Goal: Transaction & Acquisition: Download file/media

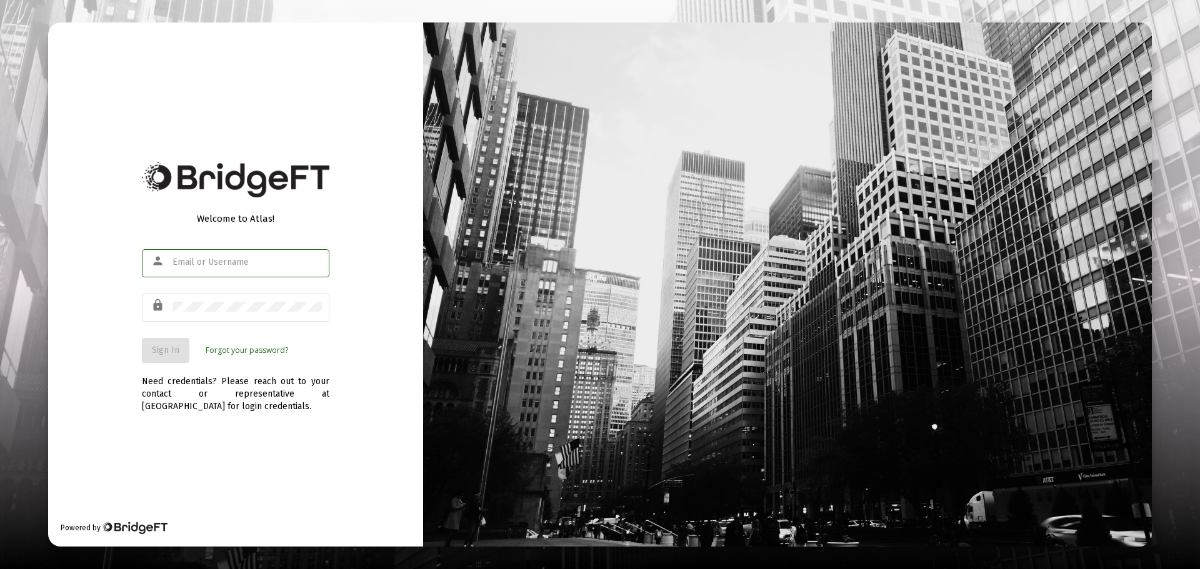
type input "[EMAIL_ADDRESS][DOMAIN_NAME]"
click at [156, 345] on span "Sign In" at bounding box center [166, 350] width 28 height 11
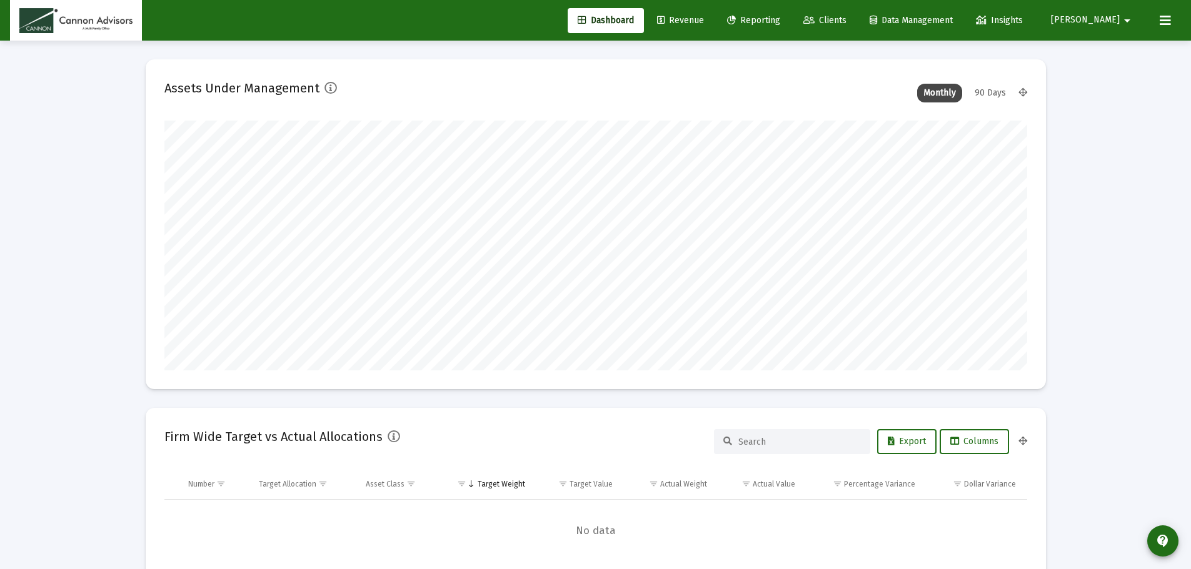
scroll to position [250, 464]
type input "[DATE]"
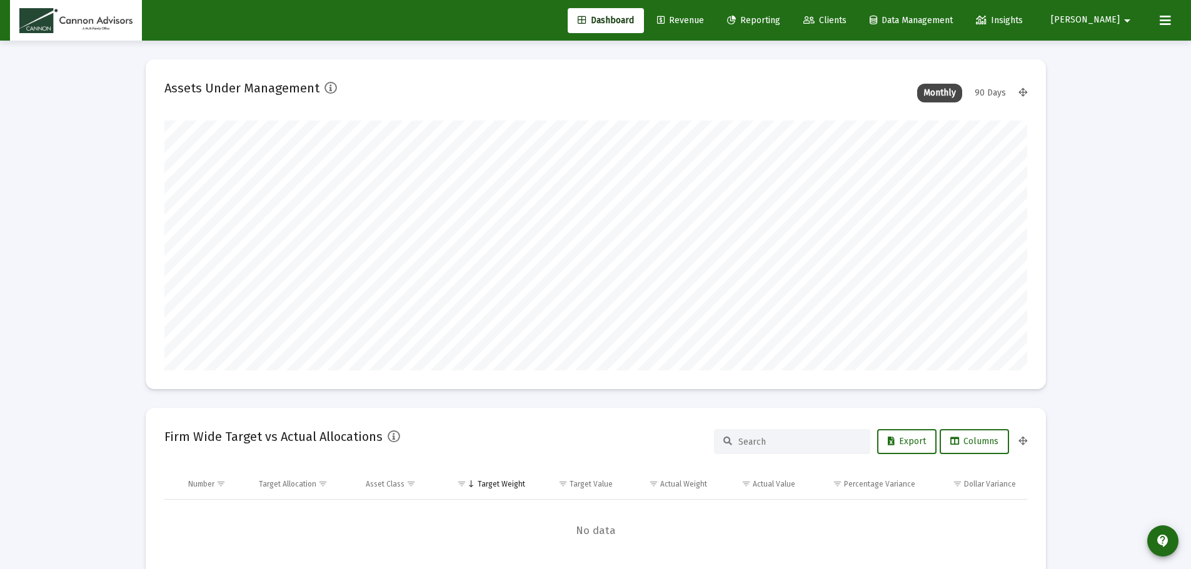
click at [736, 23] on icon at bounding box center [731, 20] width 9 height 9
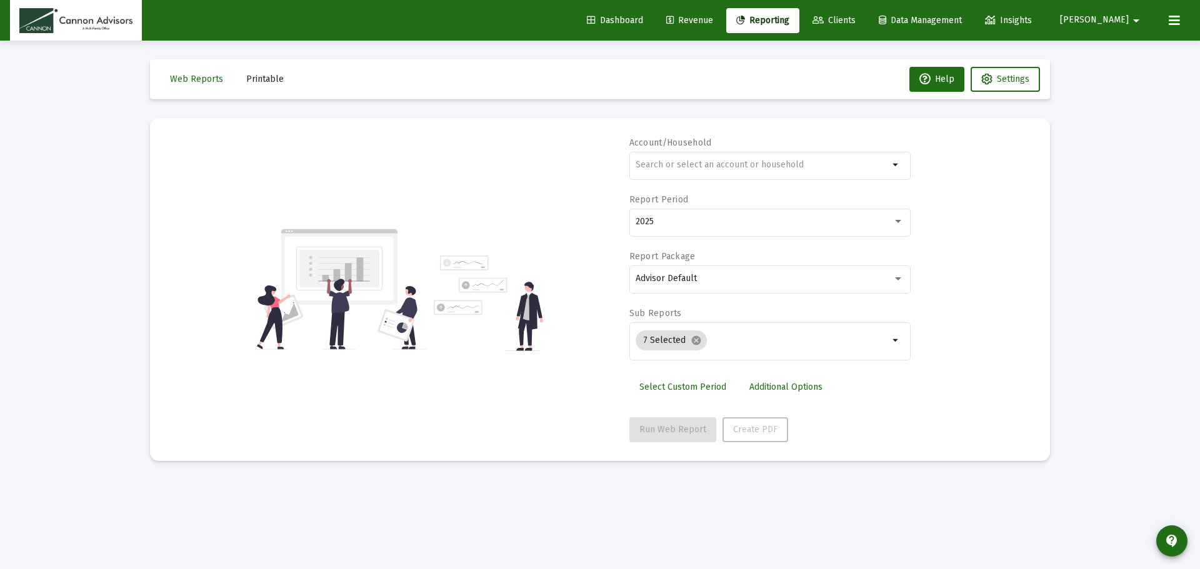
click at [267, 83] on span "Printable" at bounding box center [265, 79] width 38 height 11
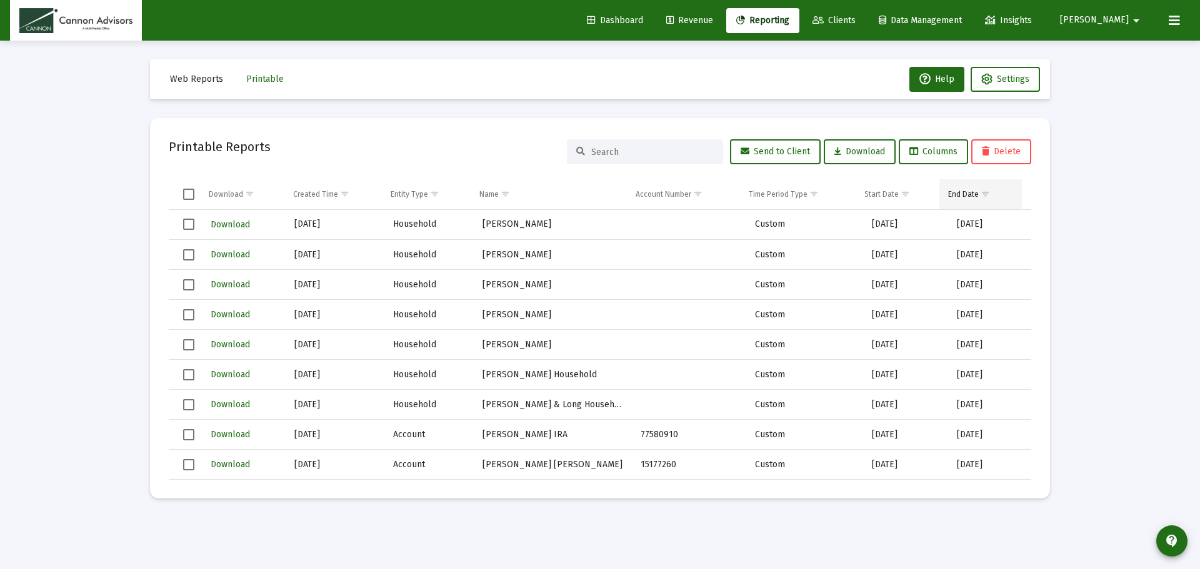
click at [988, 194] on span "Show filter options for column 'End Date'" at bounding box center [985, 193] width 9 height 9
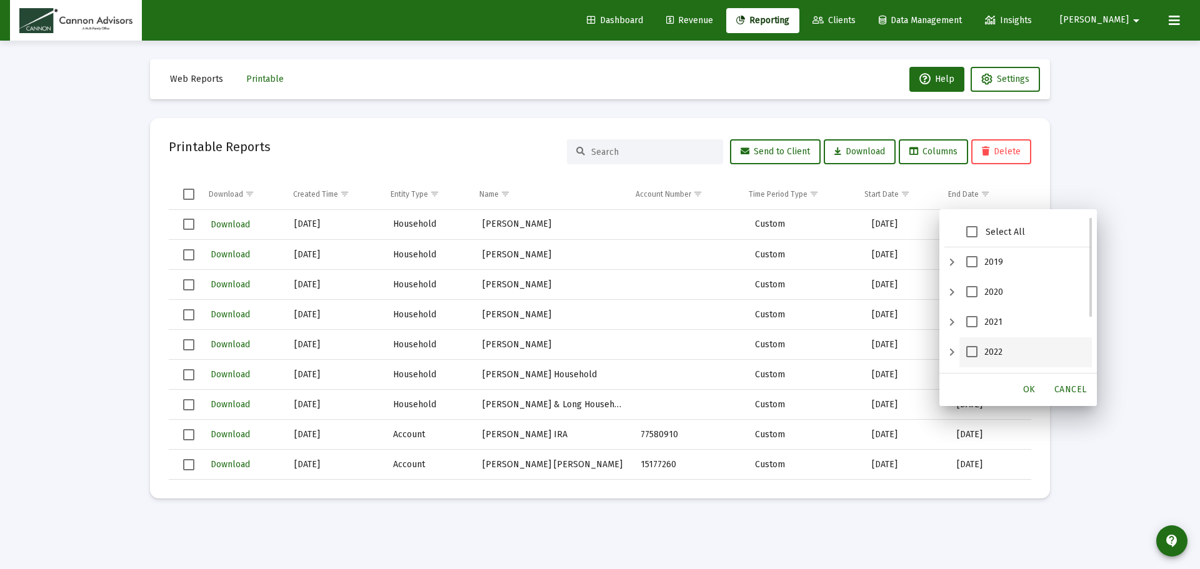
click at [973, 353] on span "2022" at bounding box center [971, 351] width 11 height 11
click at [1036, 386] on div "OK" at bounding box center [1029, 390] width 40 height 23
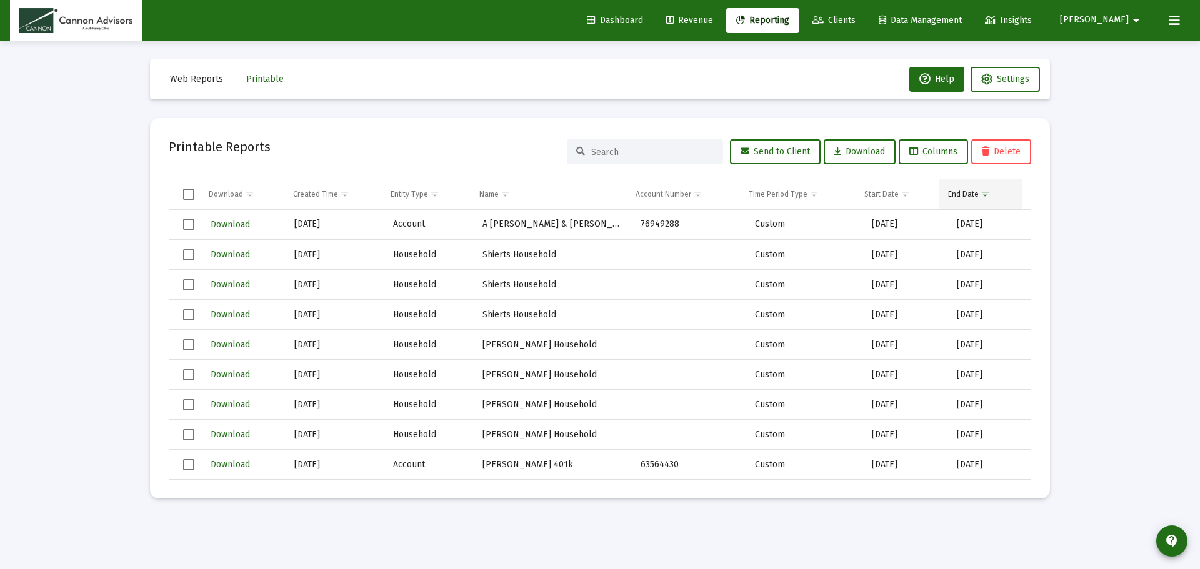
click at [969, 198] on div "End Date" at bounding box center [963, 194] width 31 height 10
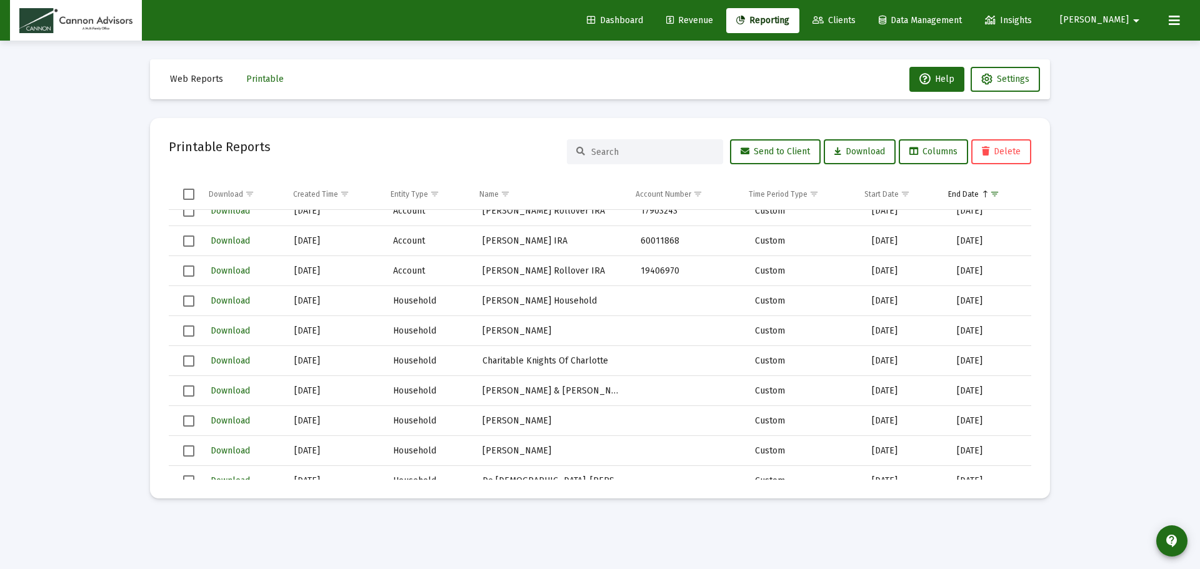
scroll to position [313, 0]
click at [184, 275] on span "Select row" at bounding box center [188, 272] width 11 height 11
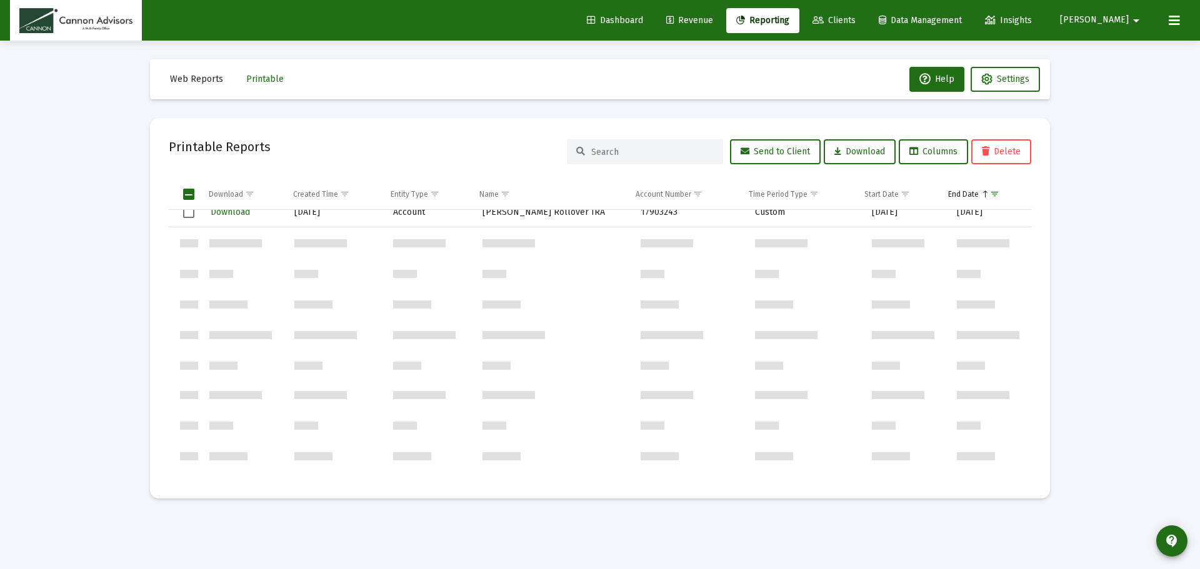
scroll to position [0, 0]
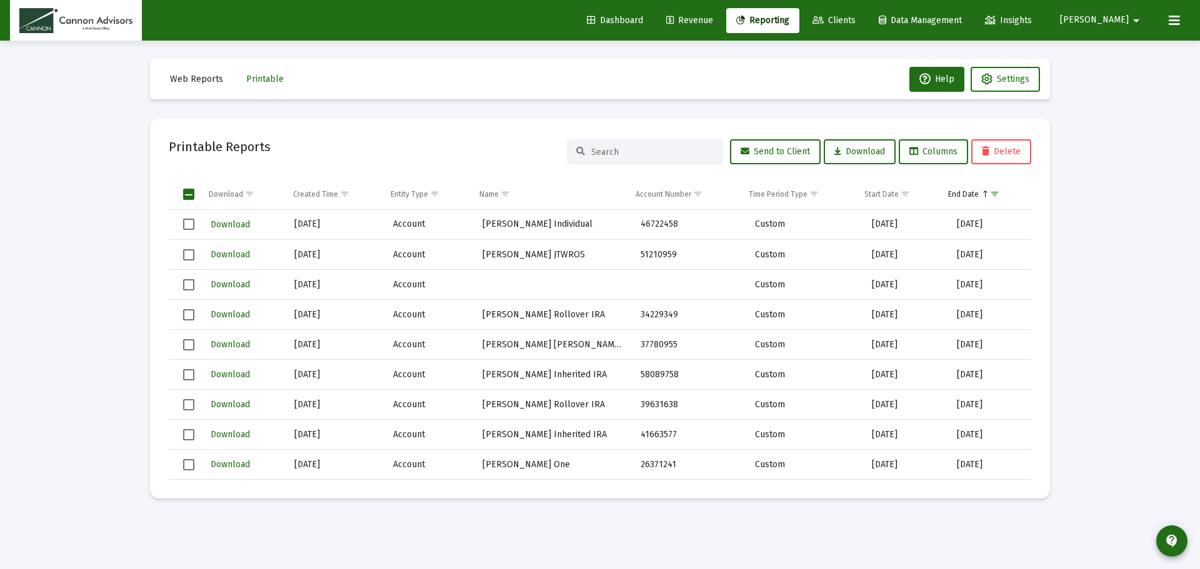
click at [191, 228] on span "Select row" at bounding box center [188, 224] width 11 height 11
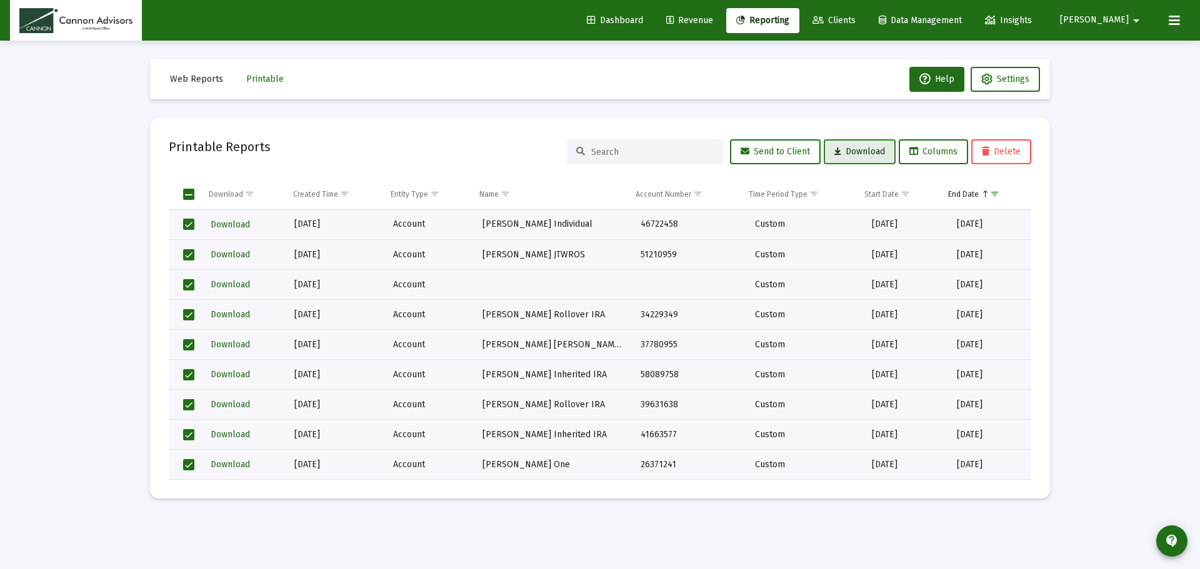
click at [869, 152] on span "Download" at bounding box center [859, 151] width 51 height 11
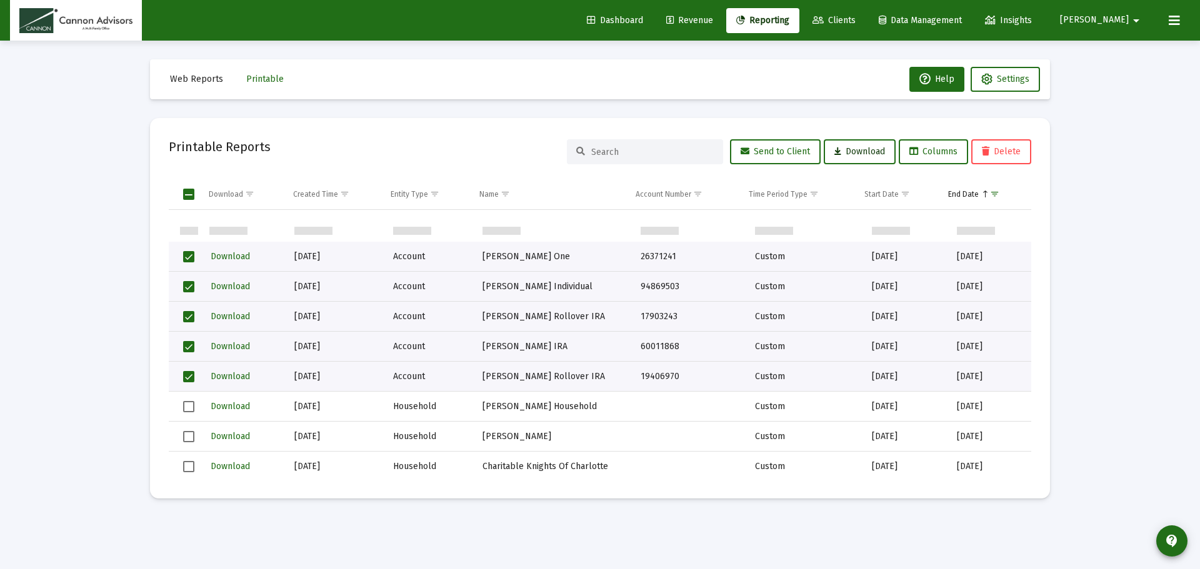
scroll to position [250, 0]
